Goal: Find specific page/section: Find specific page/section

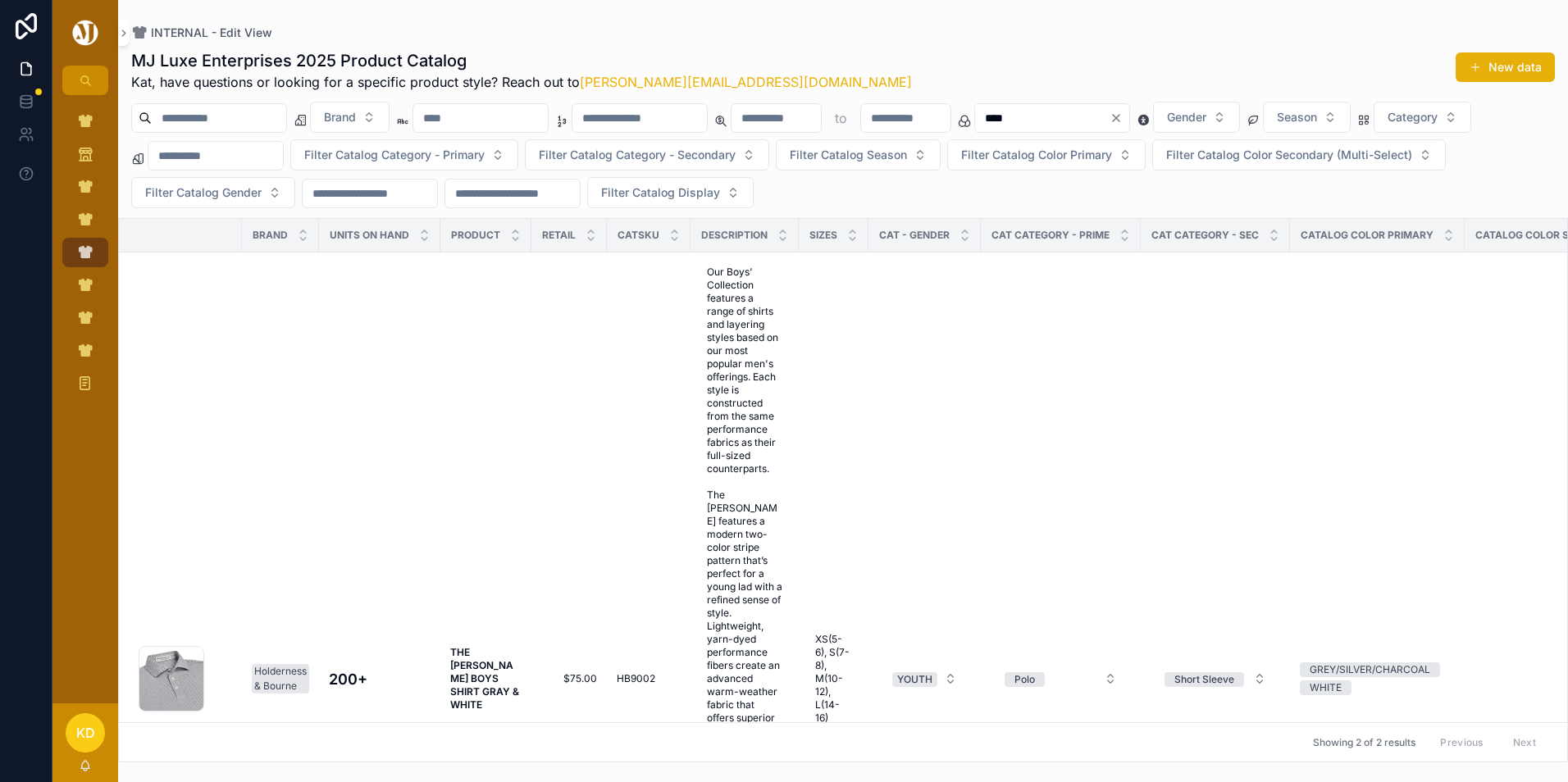
scroll to position [1052, 0]
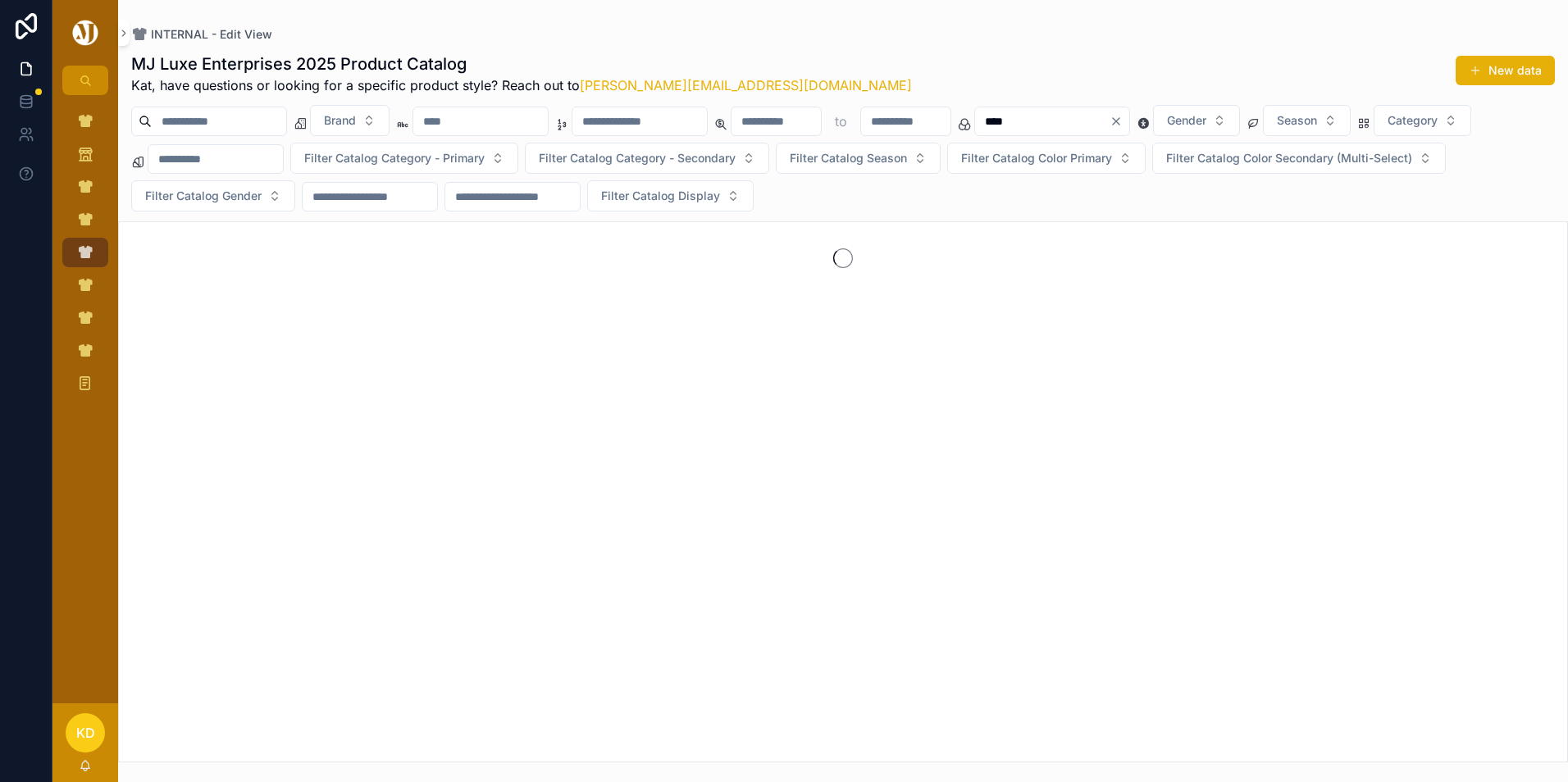
click at [548, 125] on input "scrollable content" at bounding box center [481, 121] width 135 height 23
type input "*"
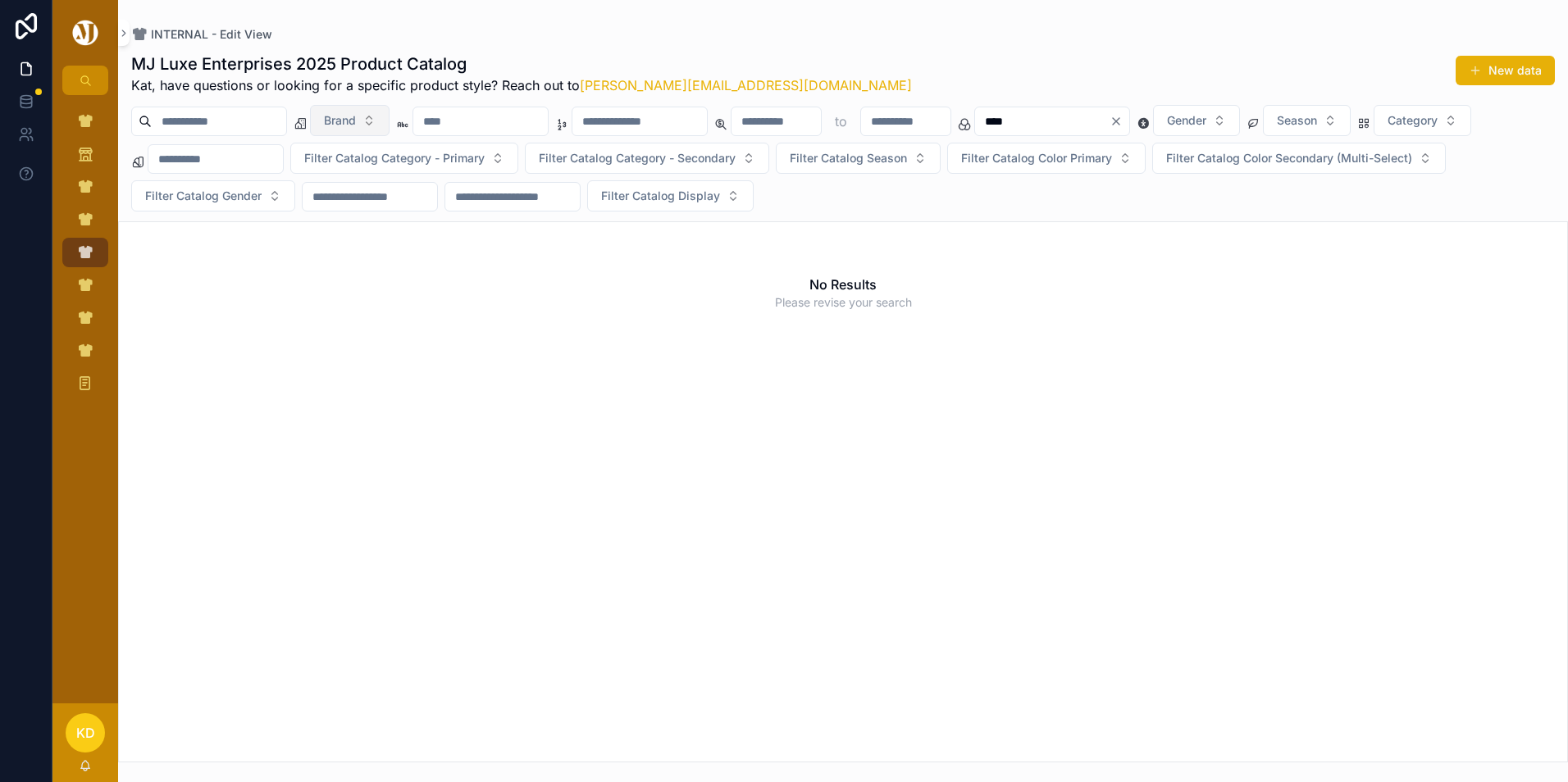
click at [389, 129] on button "Brand" at bounding box center [349, 120] width 79 height 31
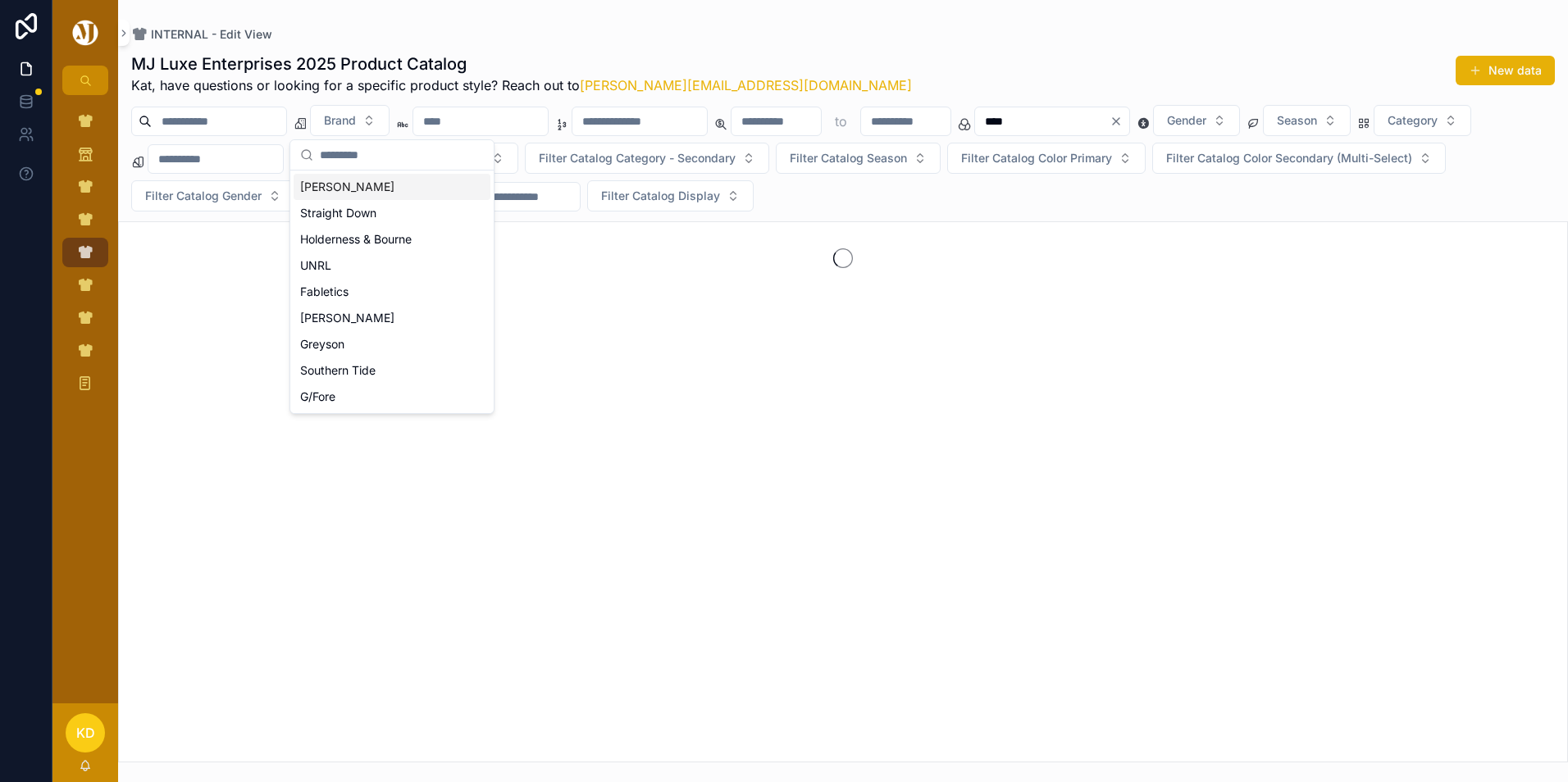
click at [379, 192] on div "[PERSON_NAME]" at bounding box center [392, 186] width 196 height 26
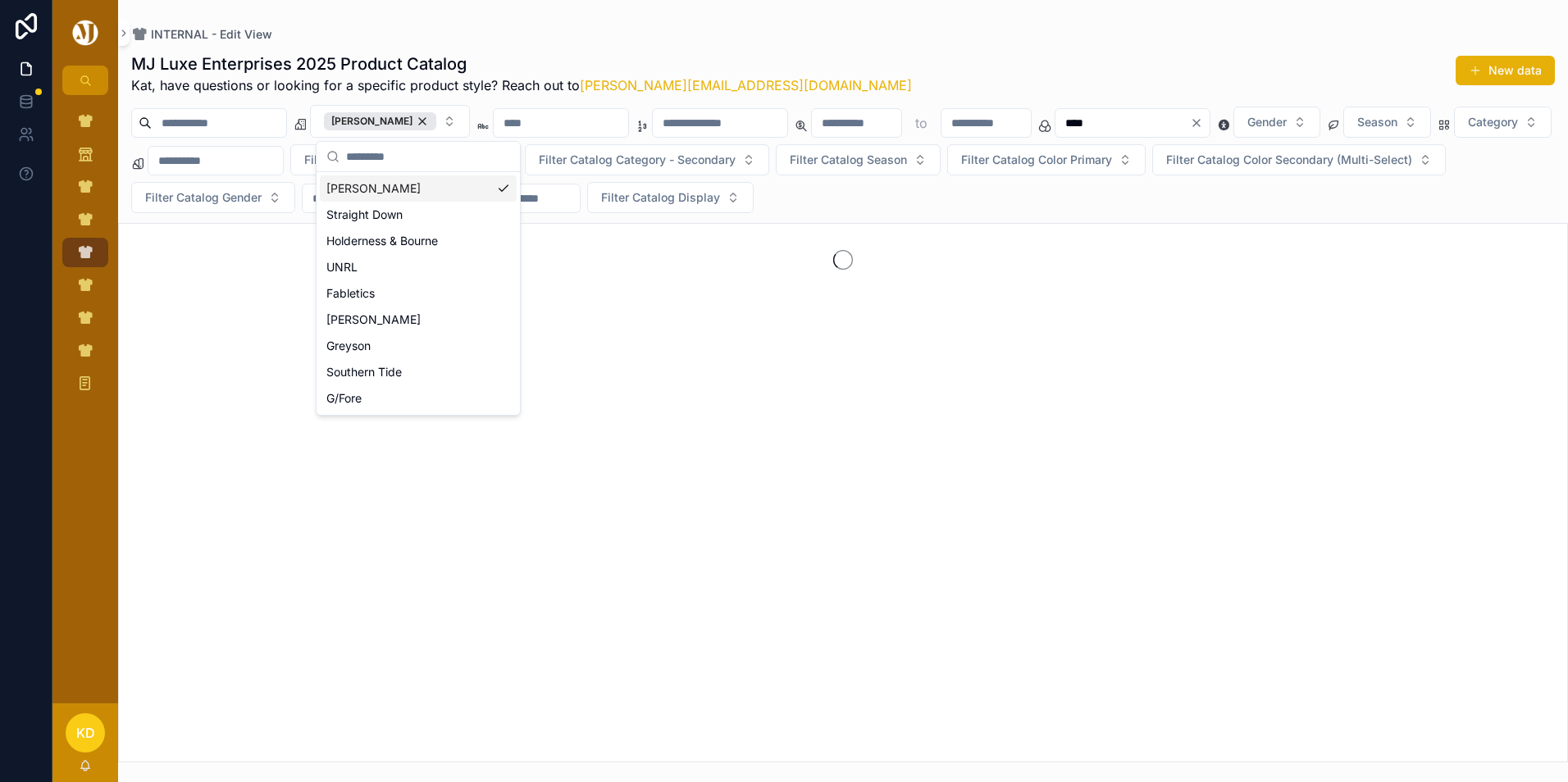
click at [563, 132] on input "scrollable content" at bounding box center [561, 123] width 135 height 23
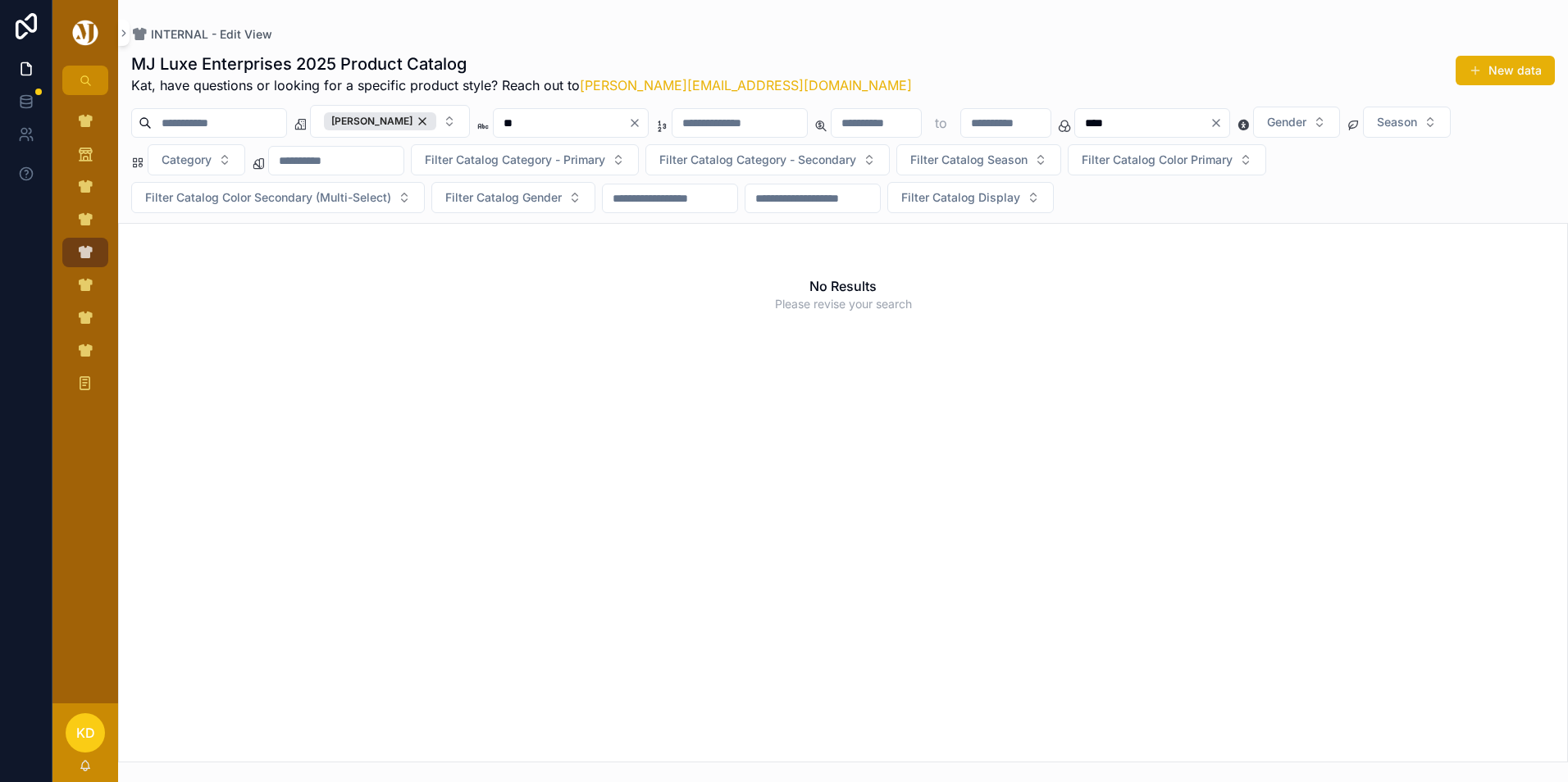
type input "*"
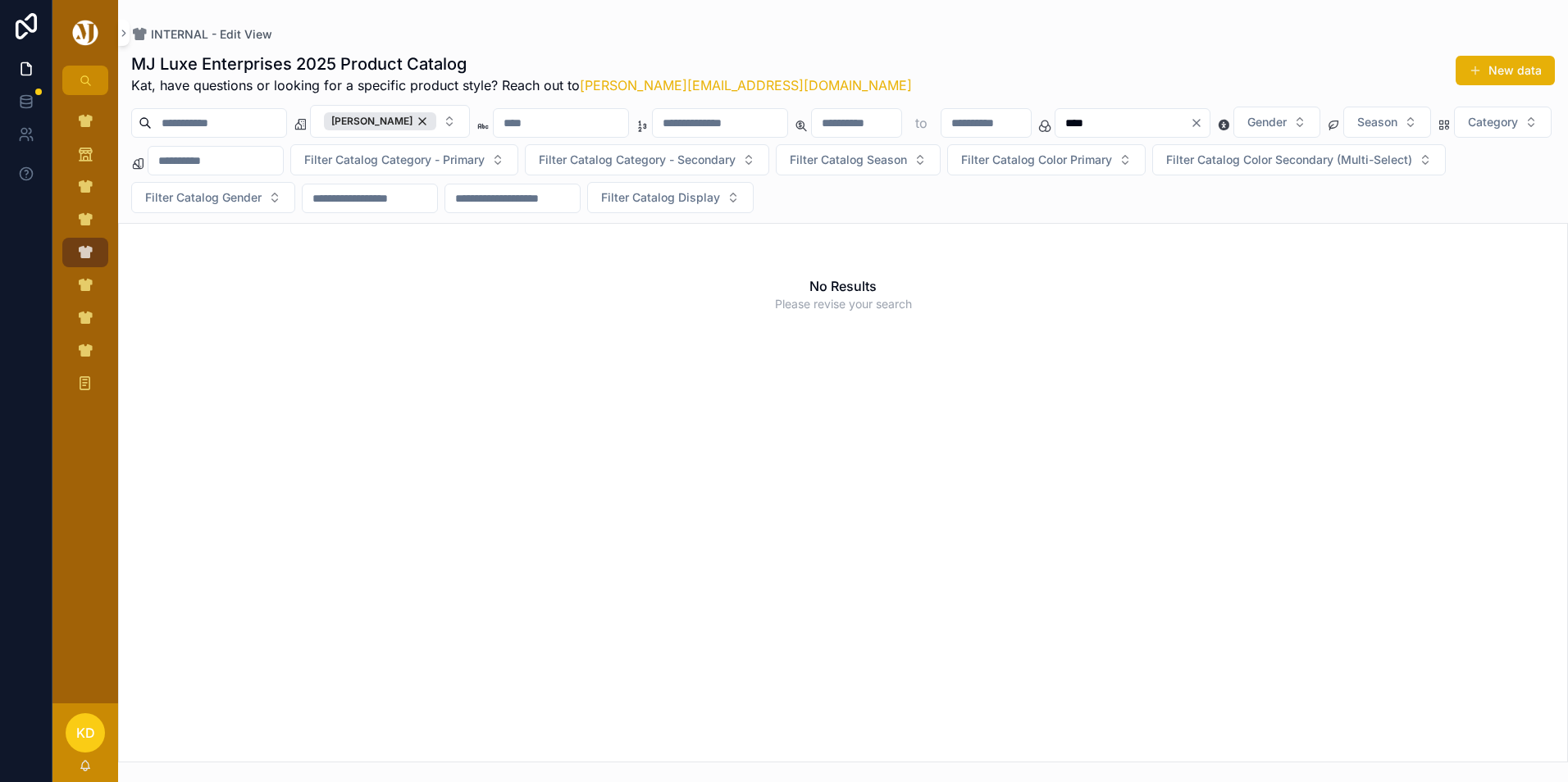
click at [788, 131] on input "scrollable content" at bounding box center [720, 123] width 135 height 23
type input "*********"
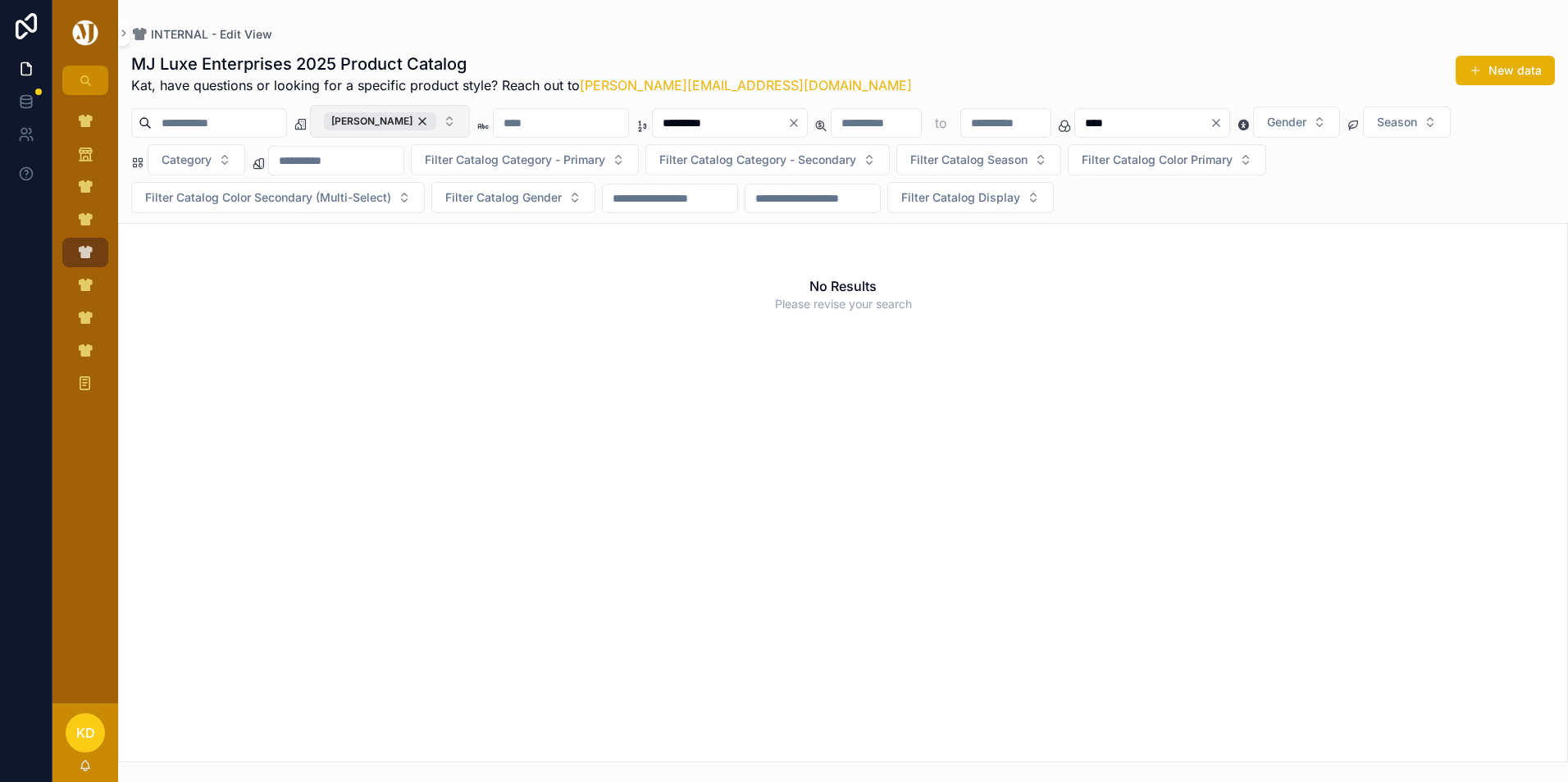
click at [452, 123] on button "[PERSON_NAME]" at bounding box center [390, 121] width 160 height 33
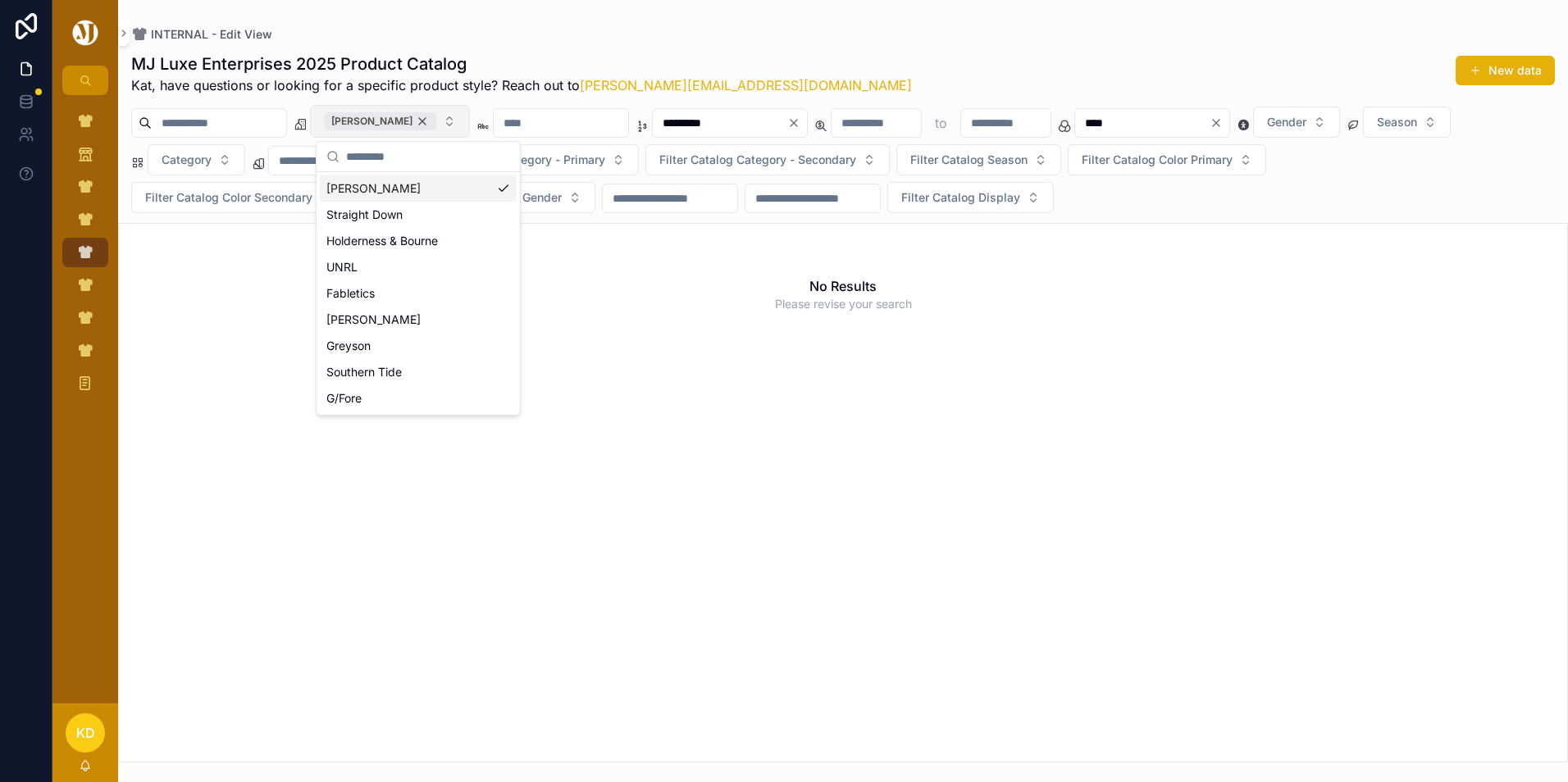
click at [432, 121] on div "[PERSON_NAME]" at bounding box center [380, 122] width 113 height 18
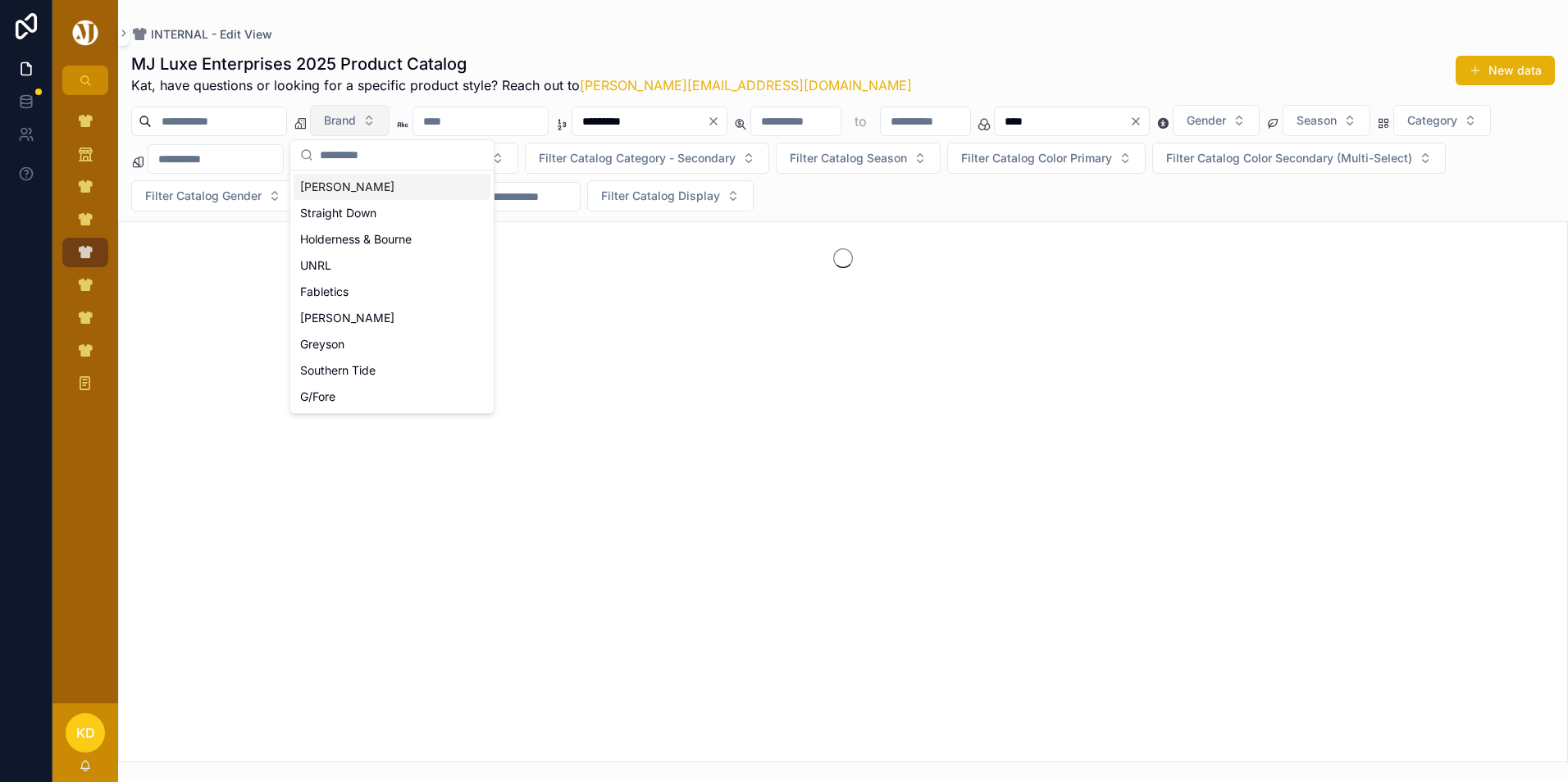
click at [825, 328] on div "scrollable content" at bounding box center [843, 492] width 1451 height 541
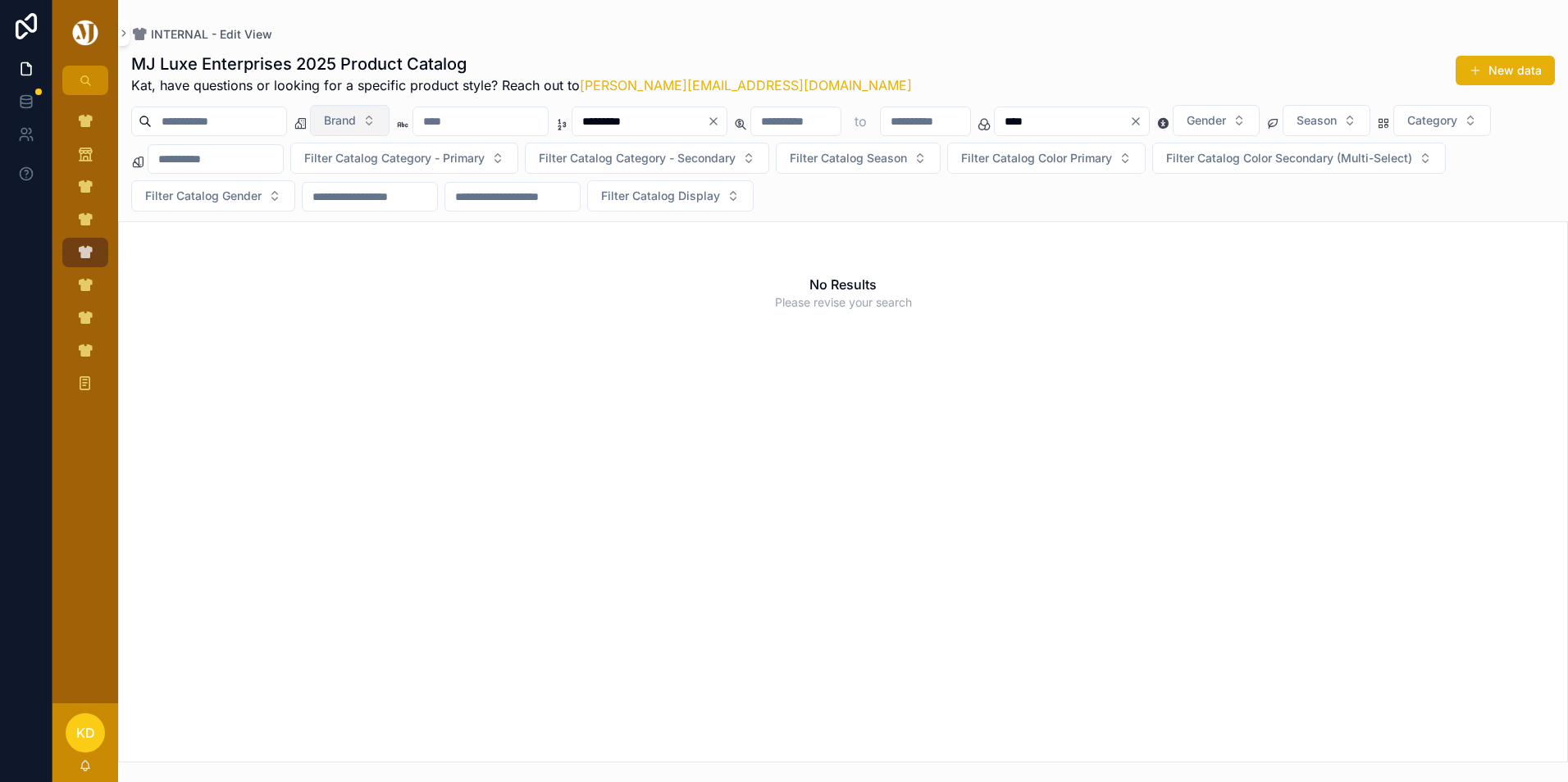
click at [720, 121] on icon "Clear" at bounding box center [713, 121] width 13 height 13
click at [707, 125] on input "scrollable content" at bounding box center [640, 121] width 135 height 23
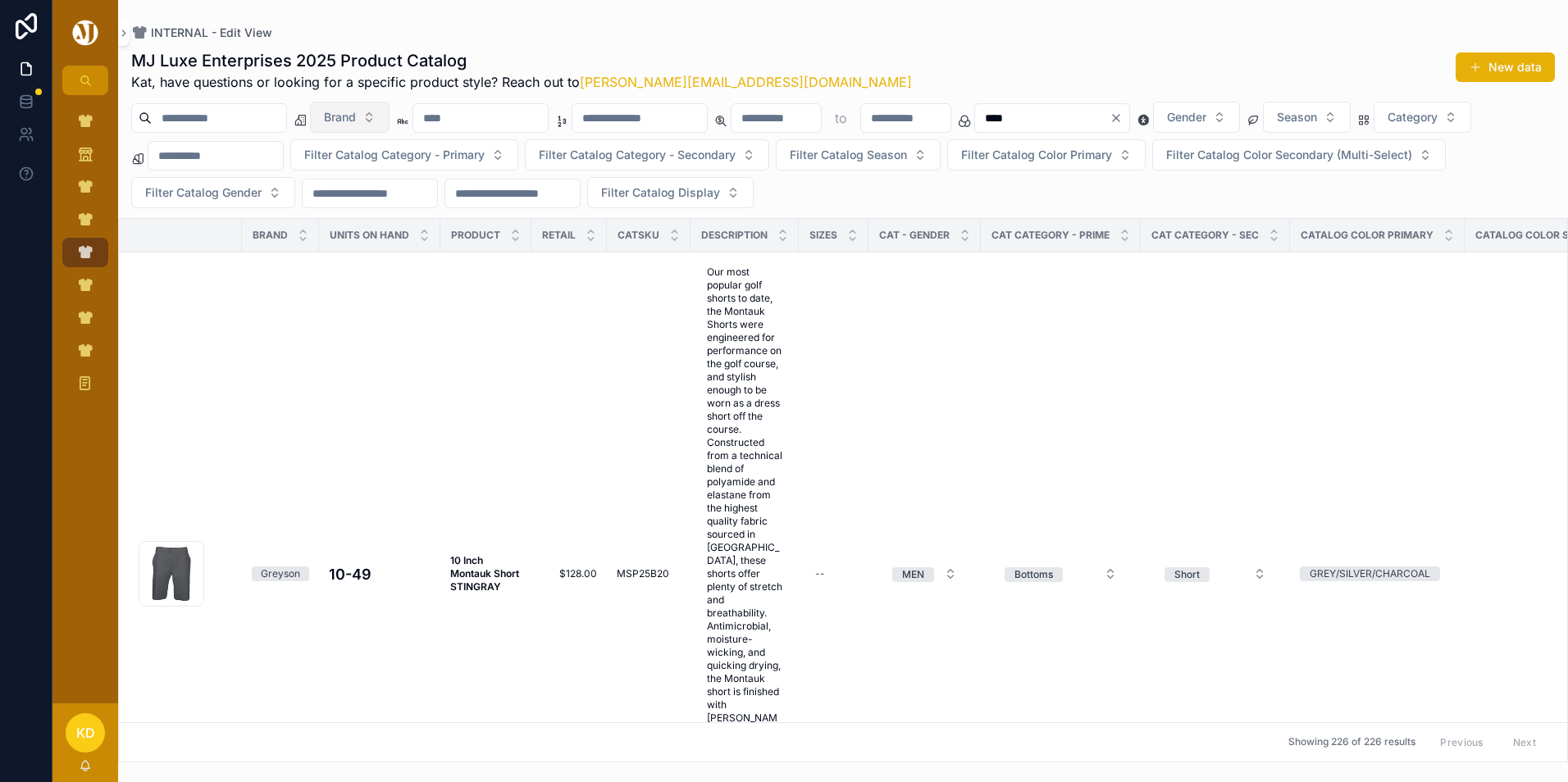
type input "********"
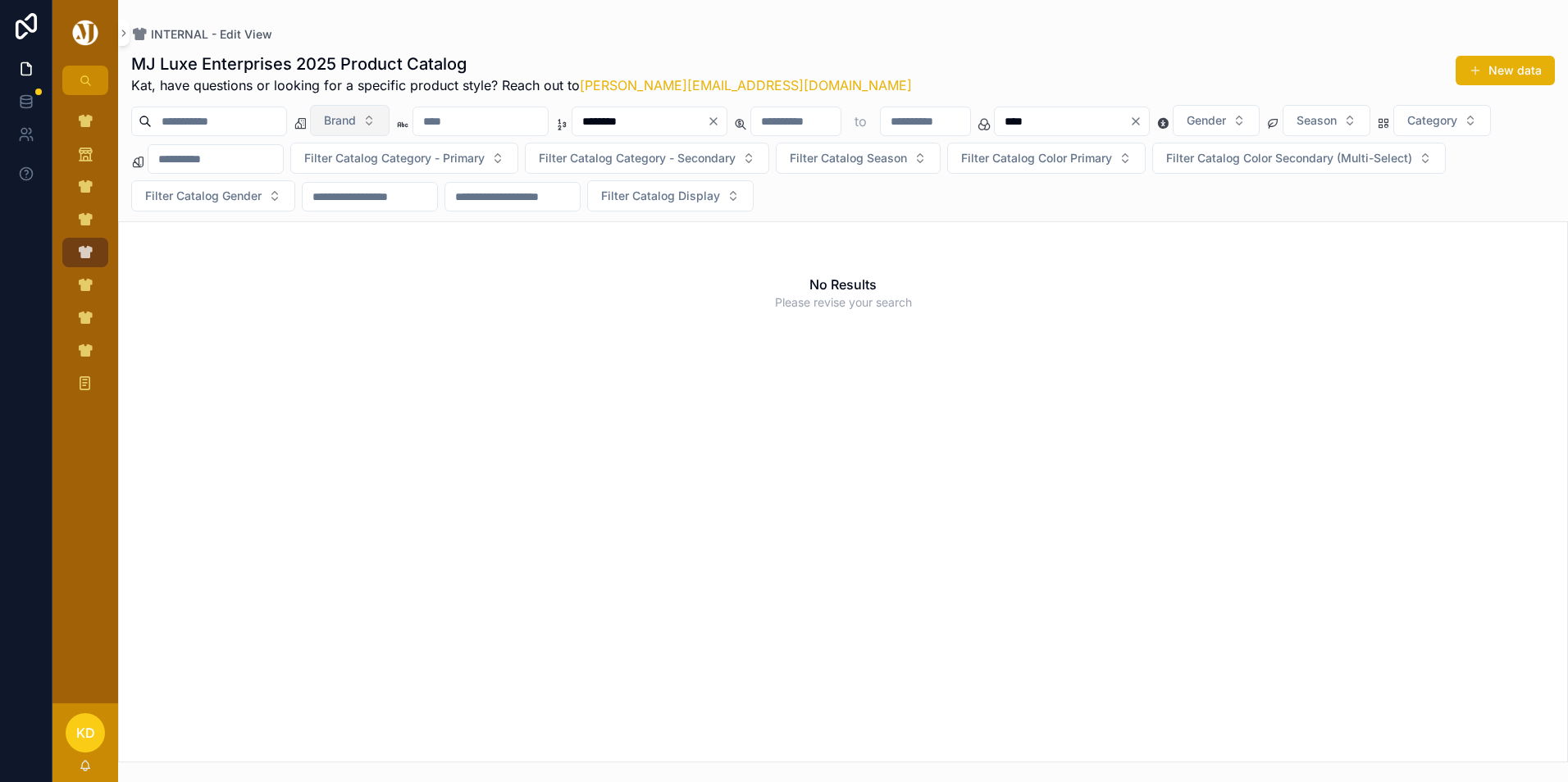
click at [627, 534] on div "No Results Please revise your search" at bounding box center [843, 492] width 1451 height 541
